Goal: Navigation & Orientation: Understand site structure

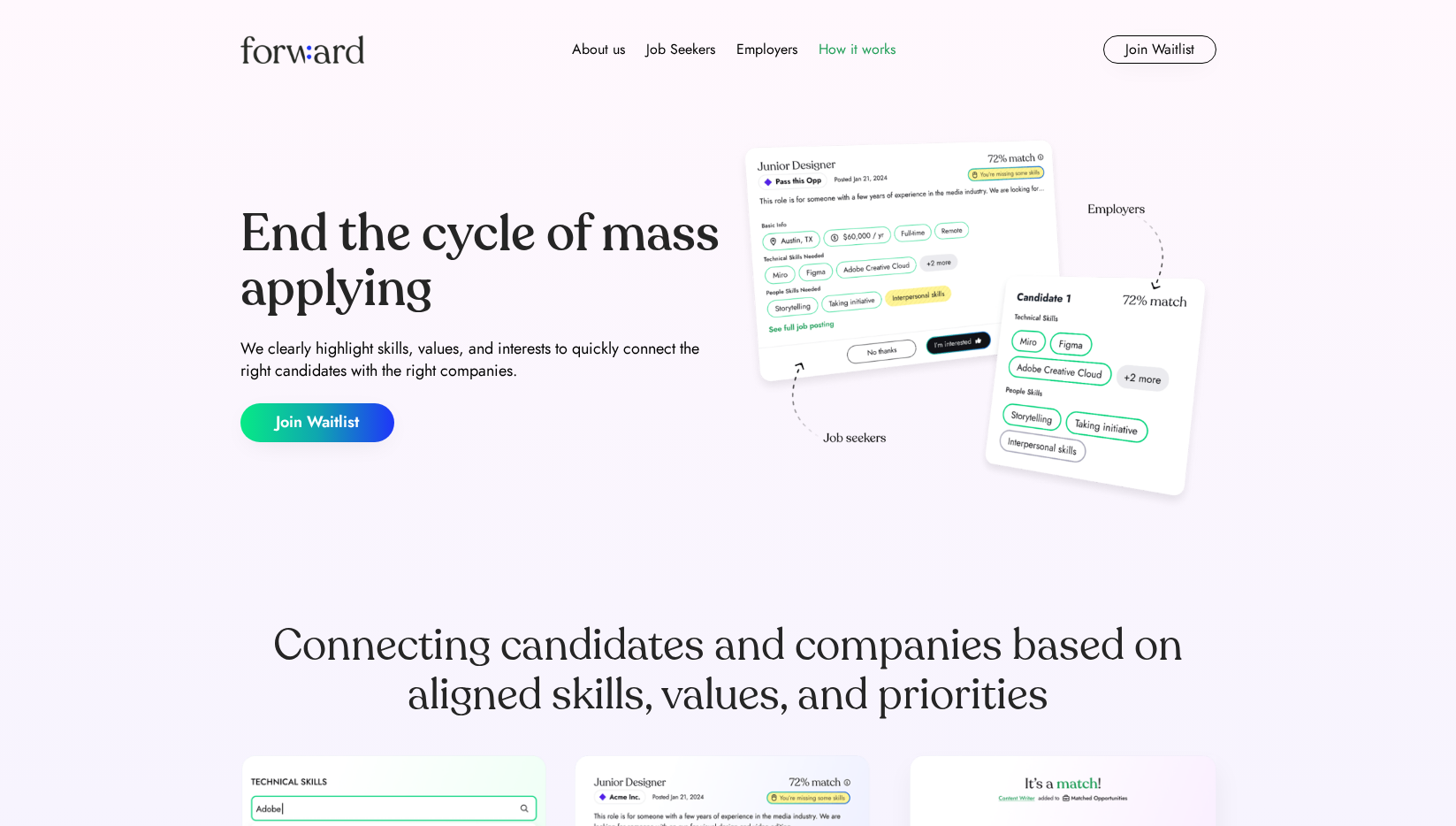
click at [861, 44] on div "How it works" at bounding box center [857, 49] width 77 height 21
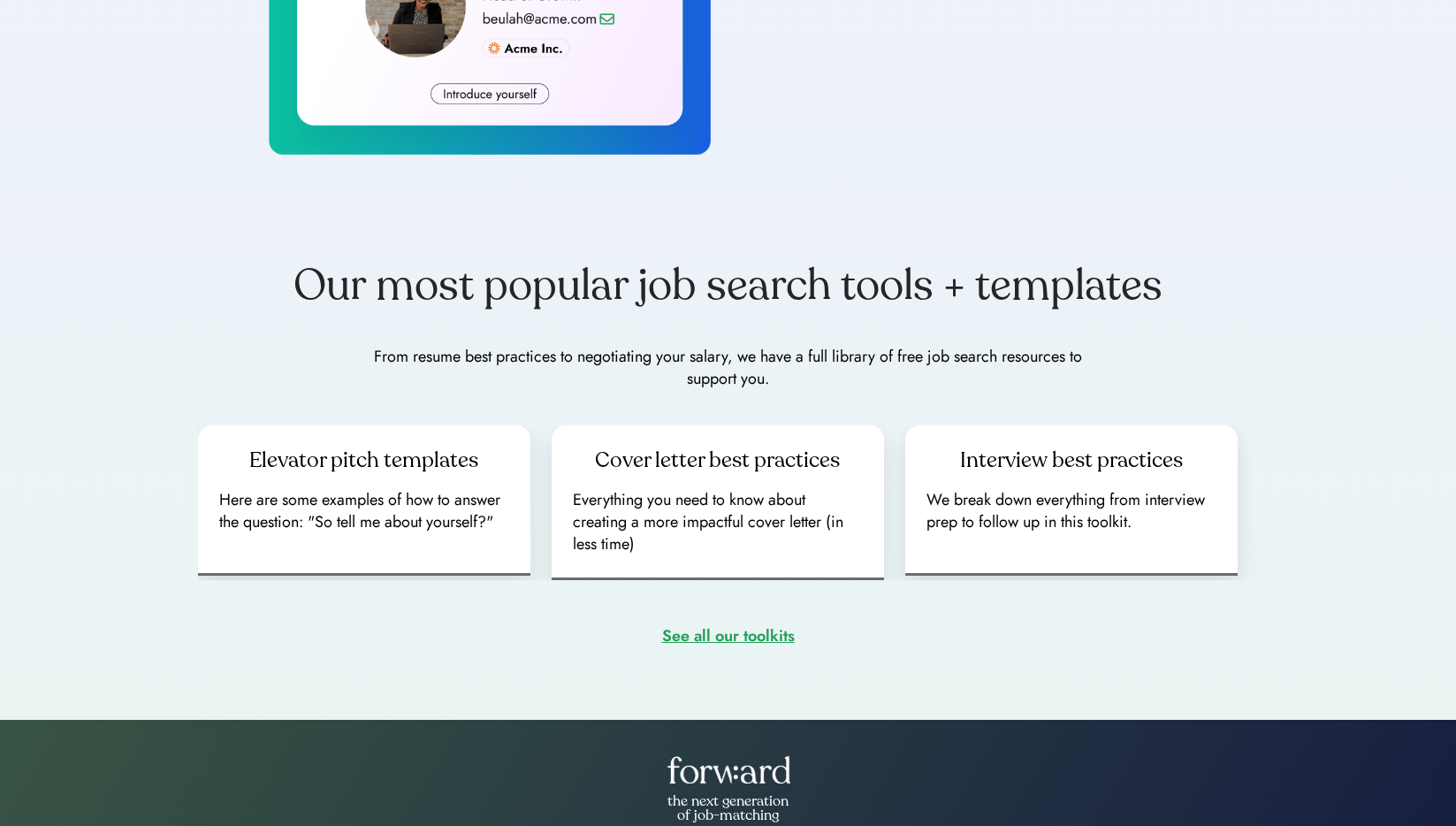
scroll to position [1971, 0]
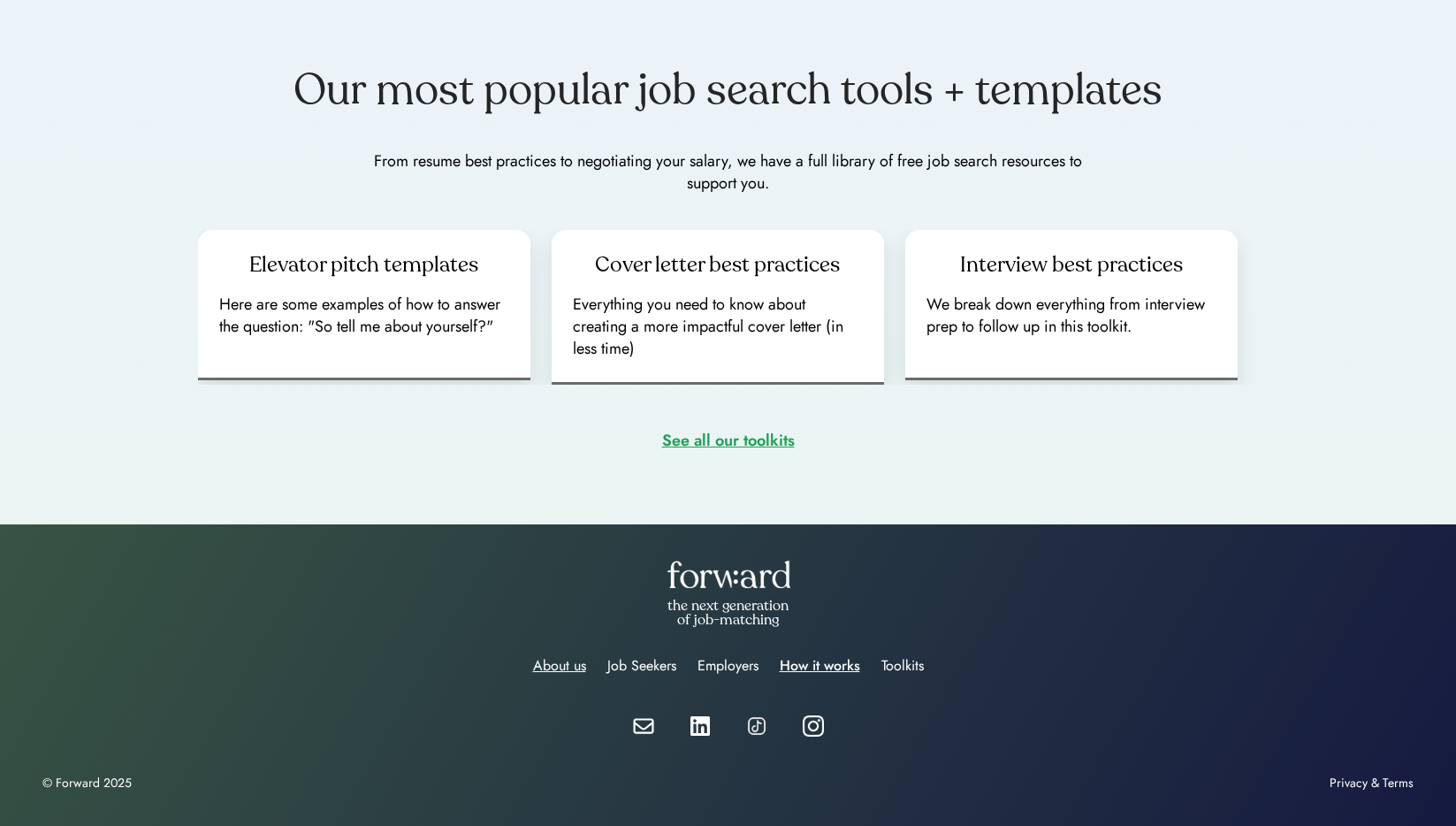
click at [569, 668] on div "About us" at bounding box center [560, 665] width 53 height 21
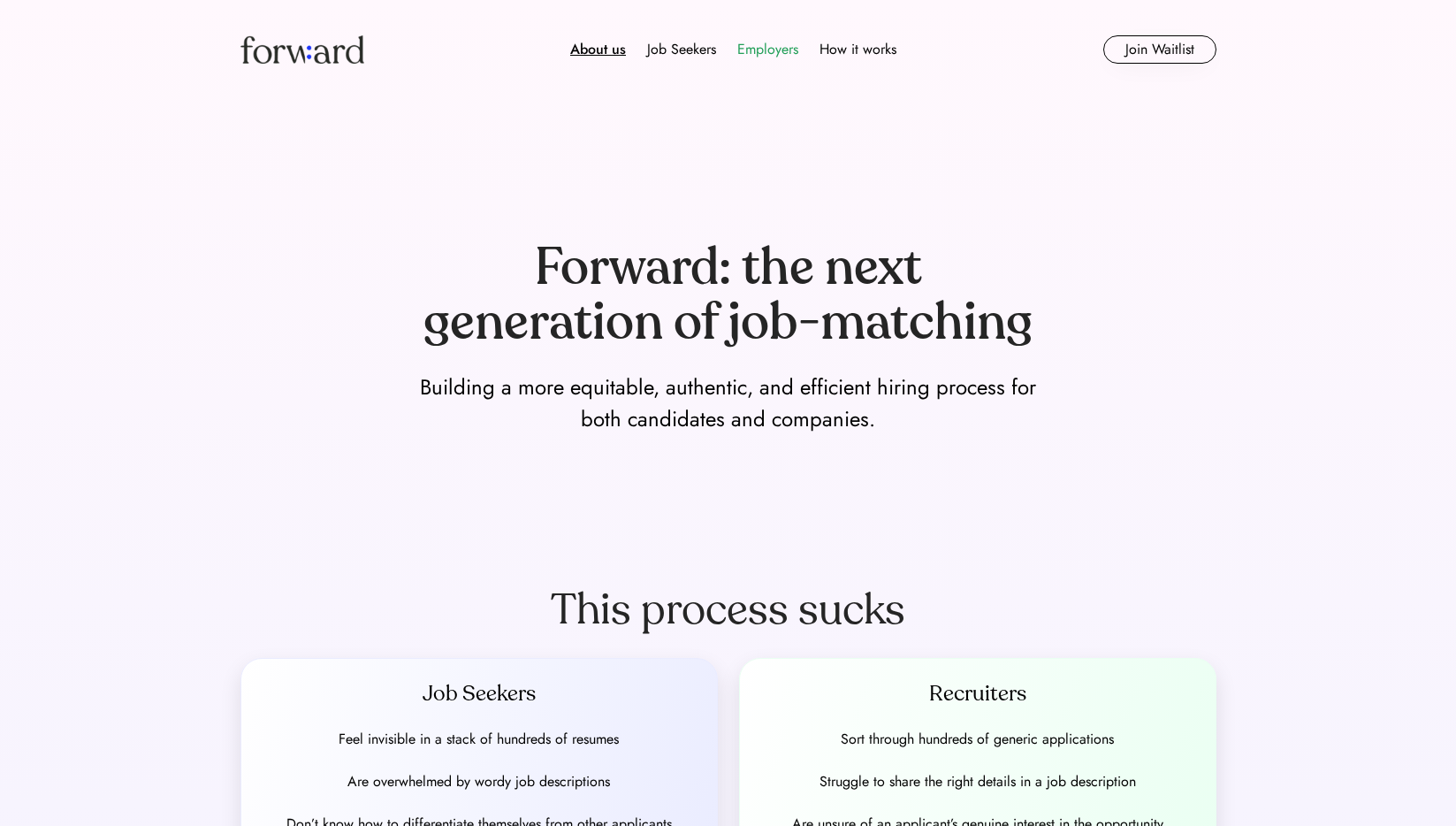
click at [749, 43] on div "Employers" at bounding box center [767, 49] width 61 height 21
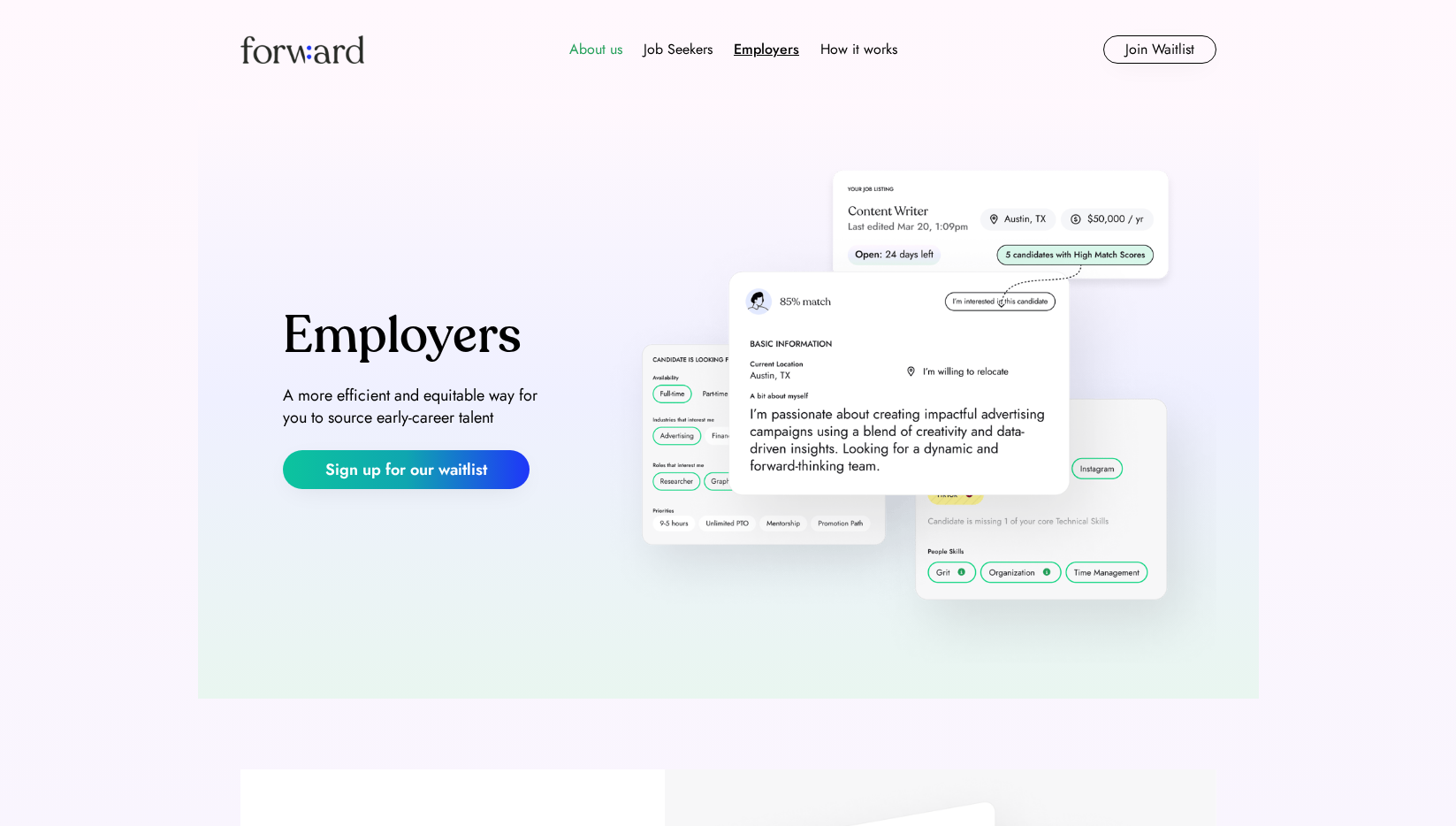
click at [611, 49] on div "About us" at bounding box center [595, 49] width 53 height 21
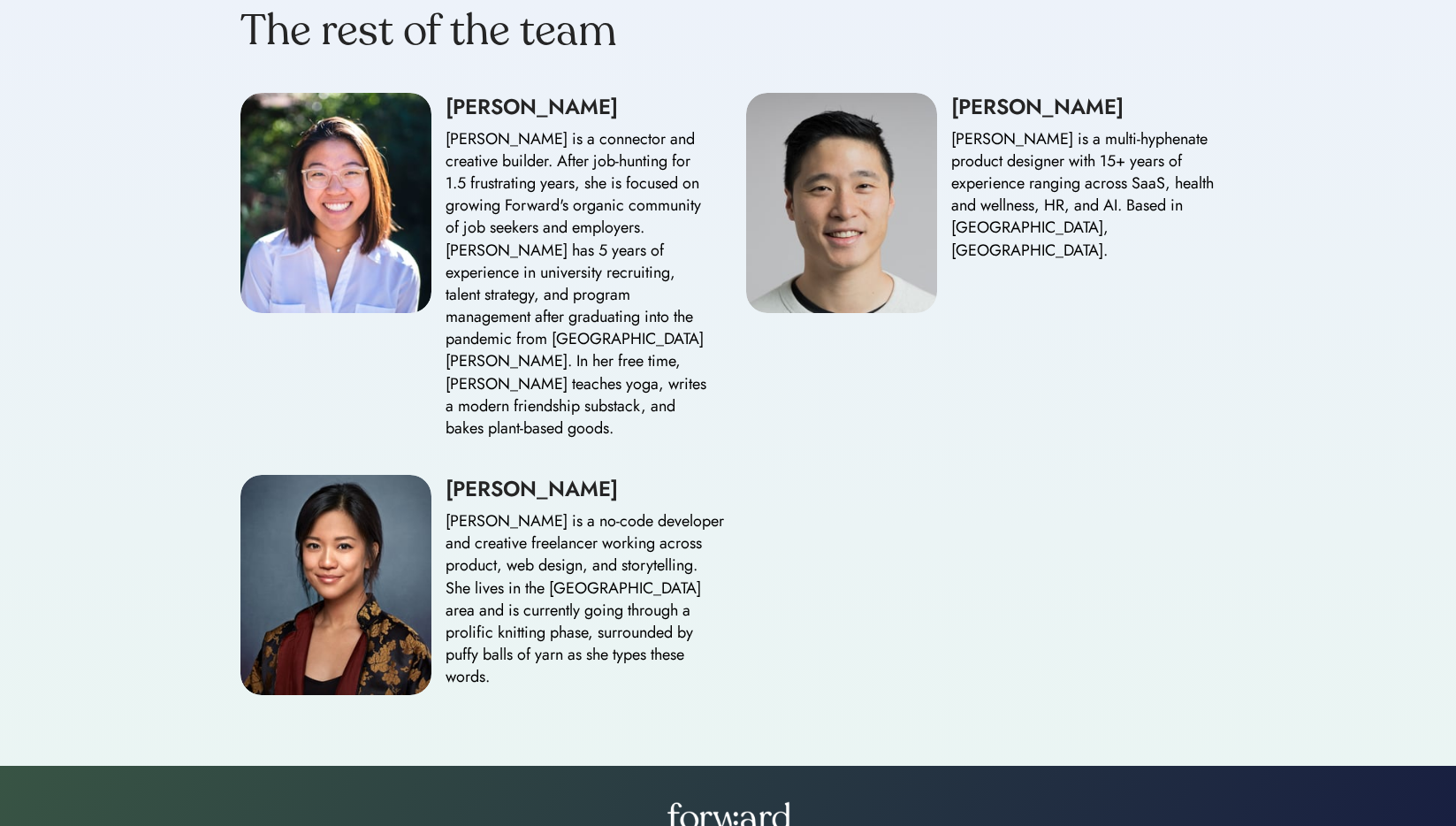
scroll to position [2043, 0]
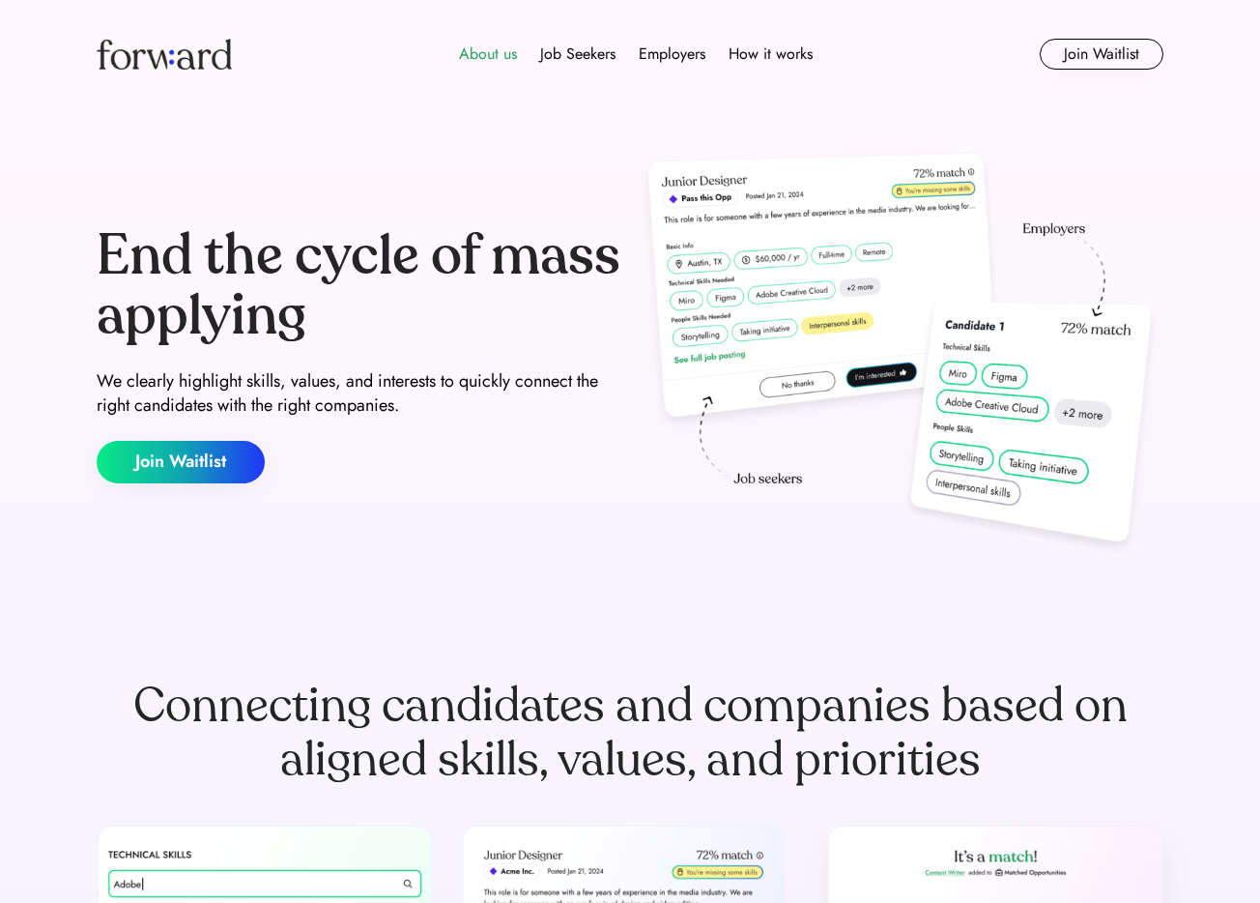
click at [483, 52] on div "About us" at bounding box center [488, 54] width 58 height 23
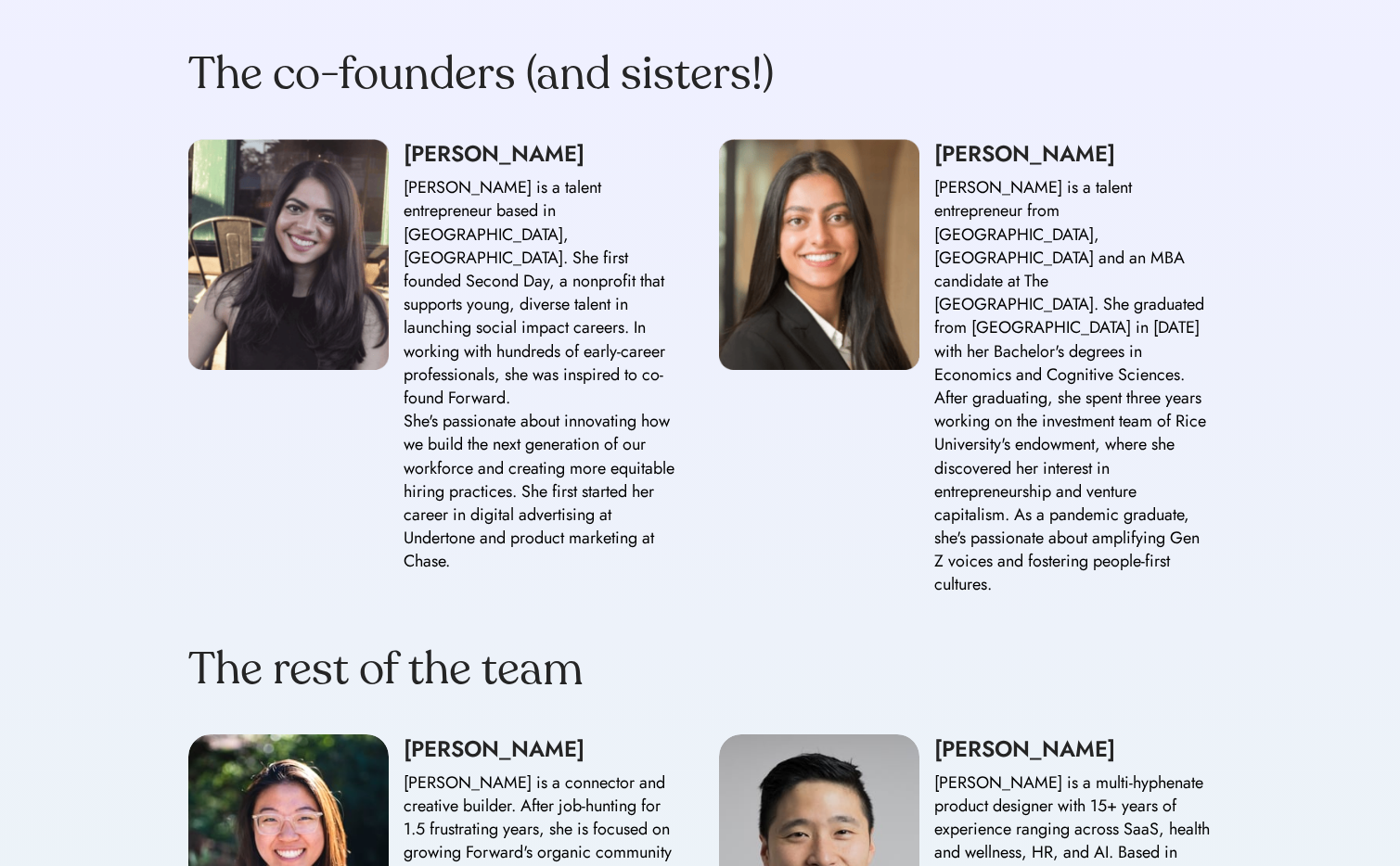
scroll to position [1507, 0]
